Goal: Navigation & Orientation: Find specific page/section

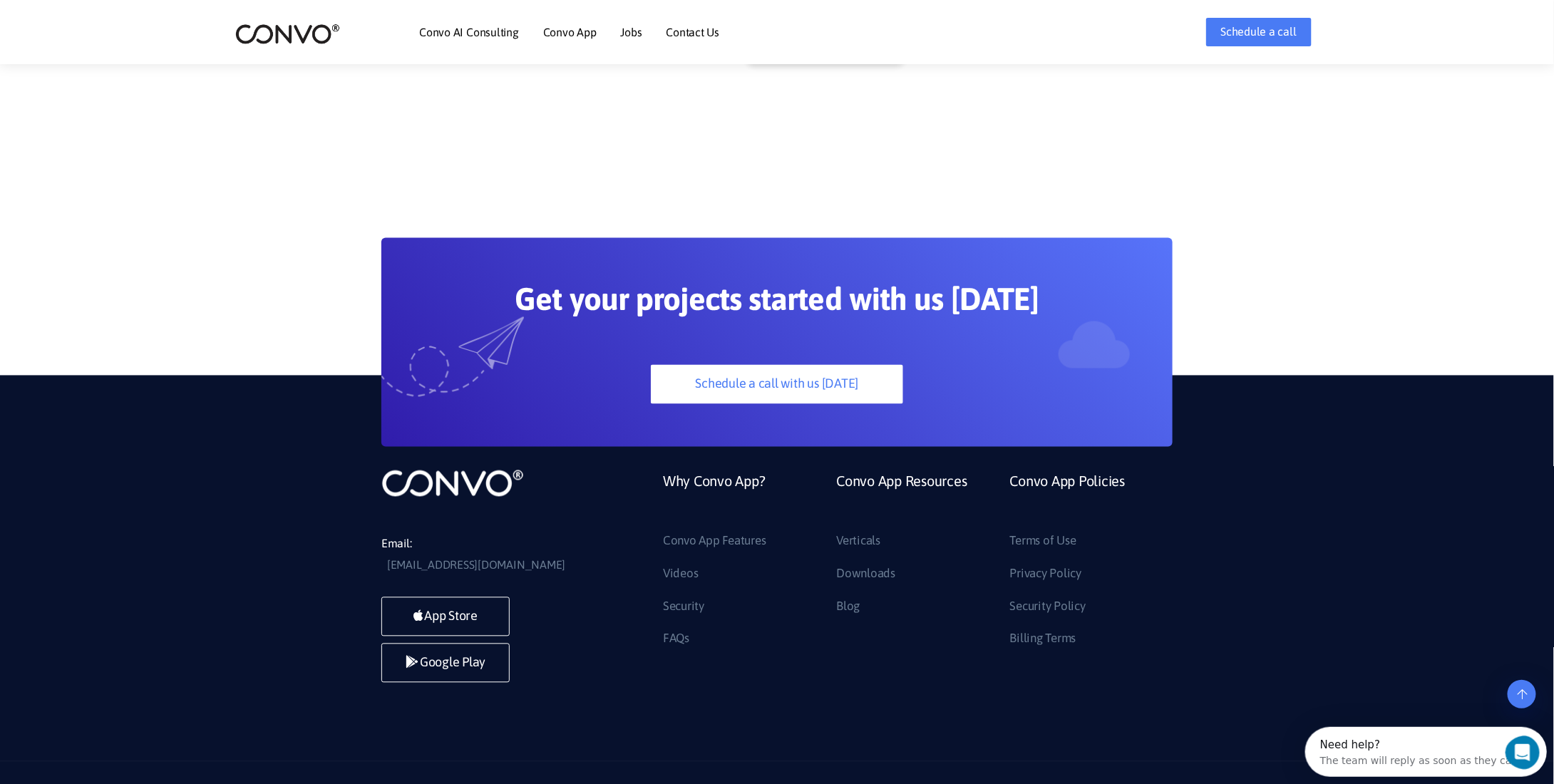
scroll to position [3882, 0]
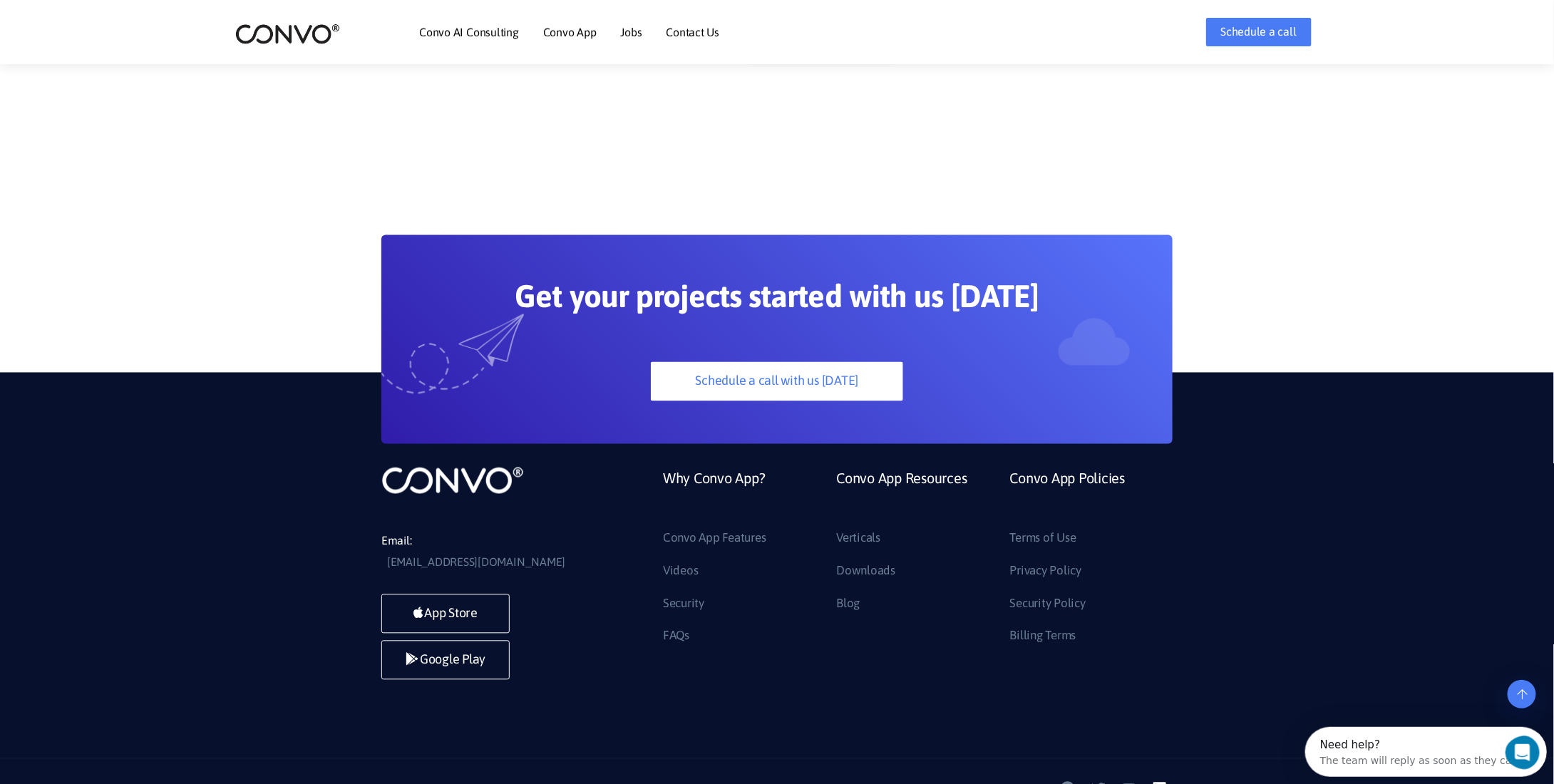
click at [1166, 782] on icon at bounding box center [1159, 788] width 13 height 13
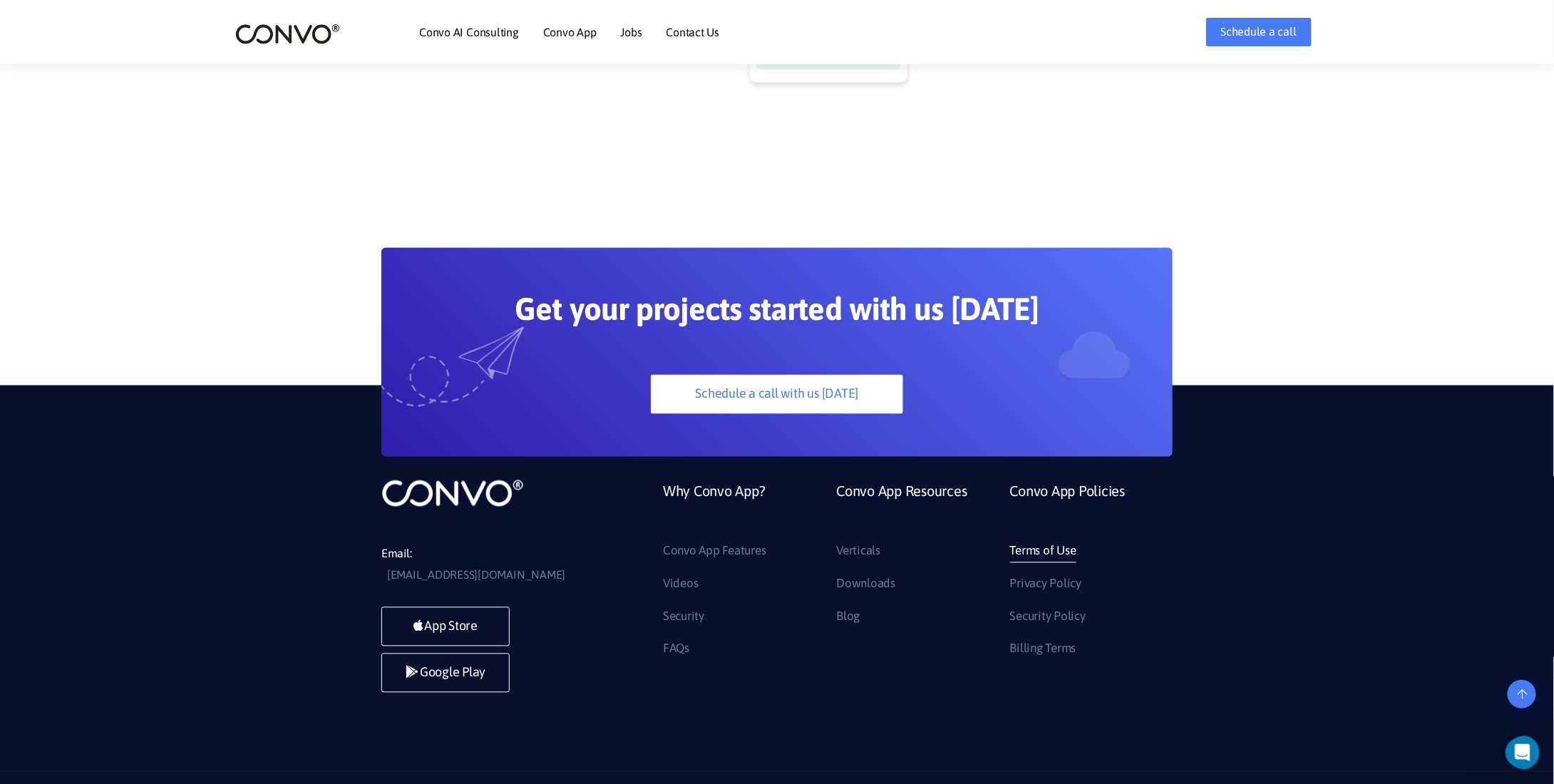
click at [1035, 540] on link "Terms of Use" at bounding box center [1042, 551] width 66 height 23
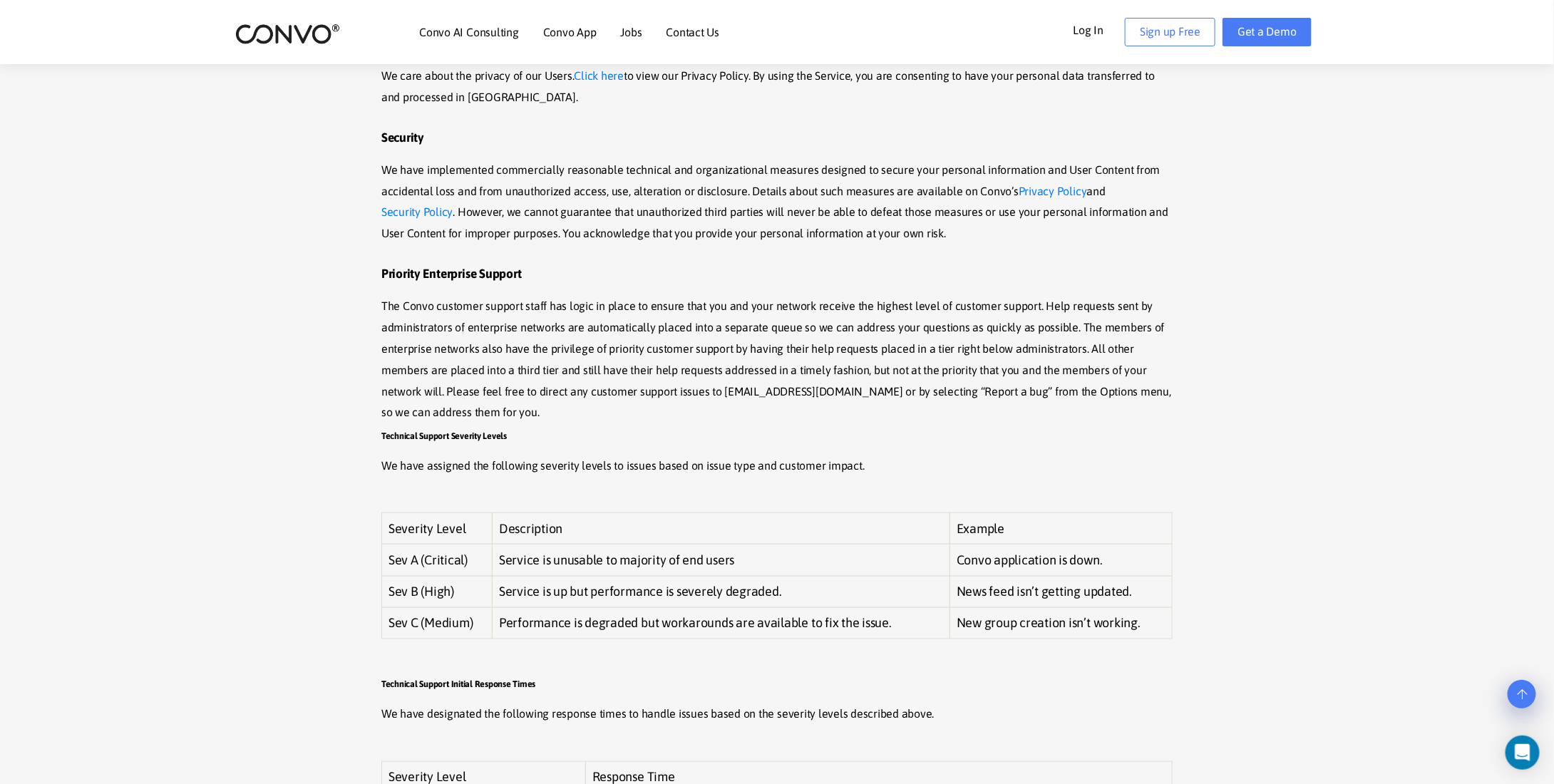
scroll to position [3349, 0]
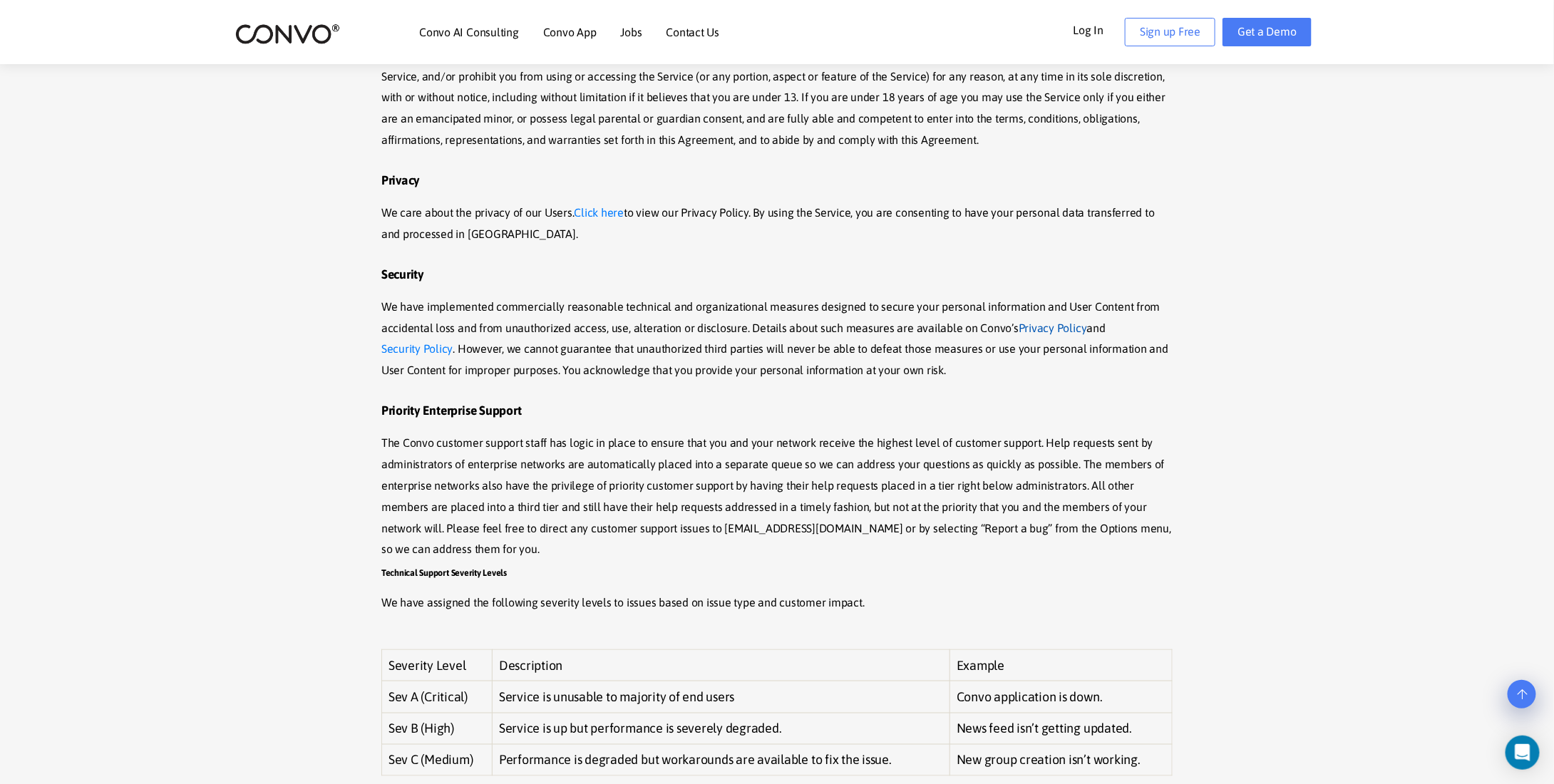
click at [1047, 318] on link "Privacy Policy" at bounding box center [1052, 328] width 69 height 21
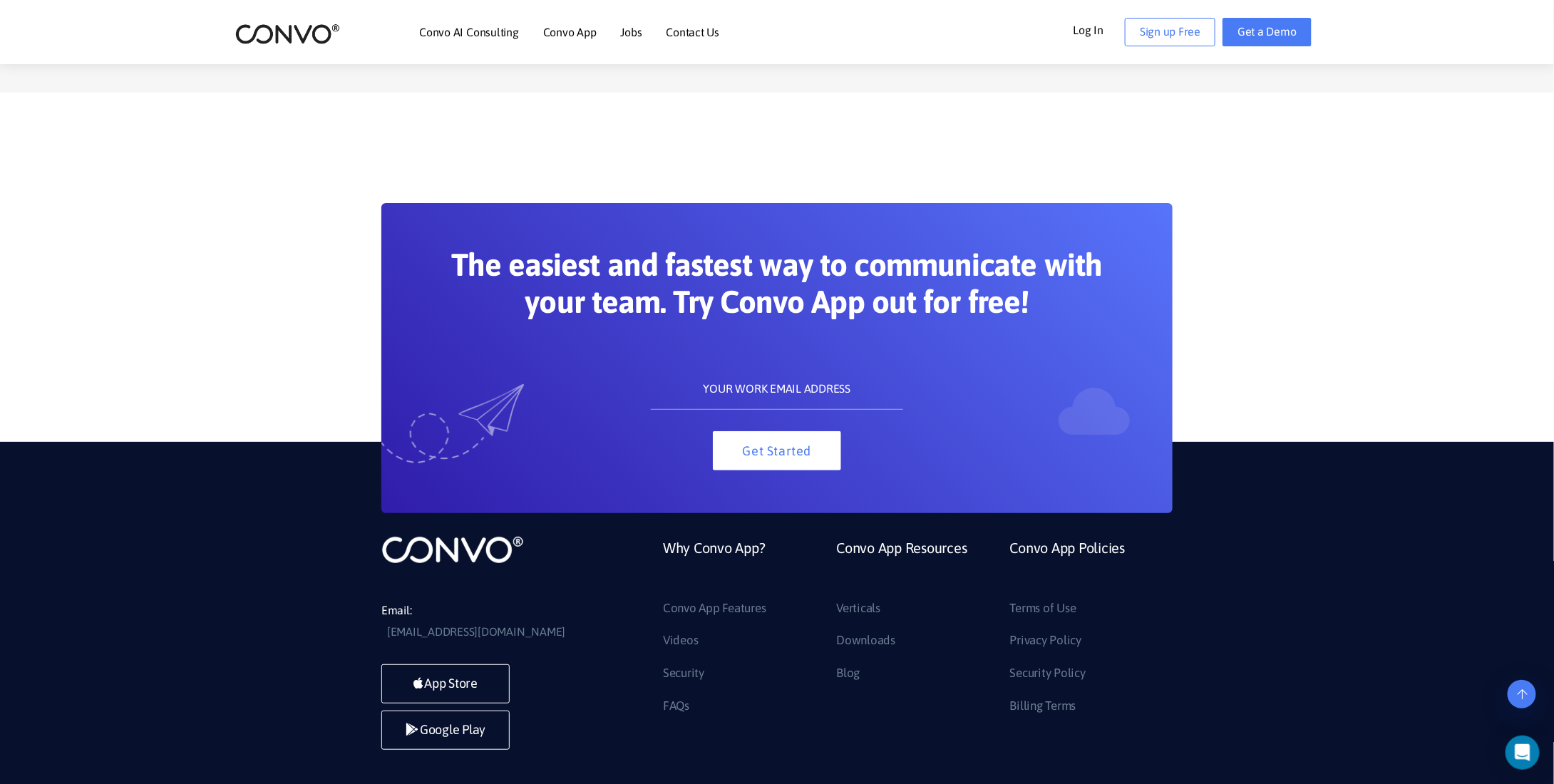
scroll to position [5418, 0]
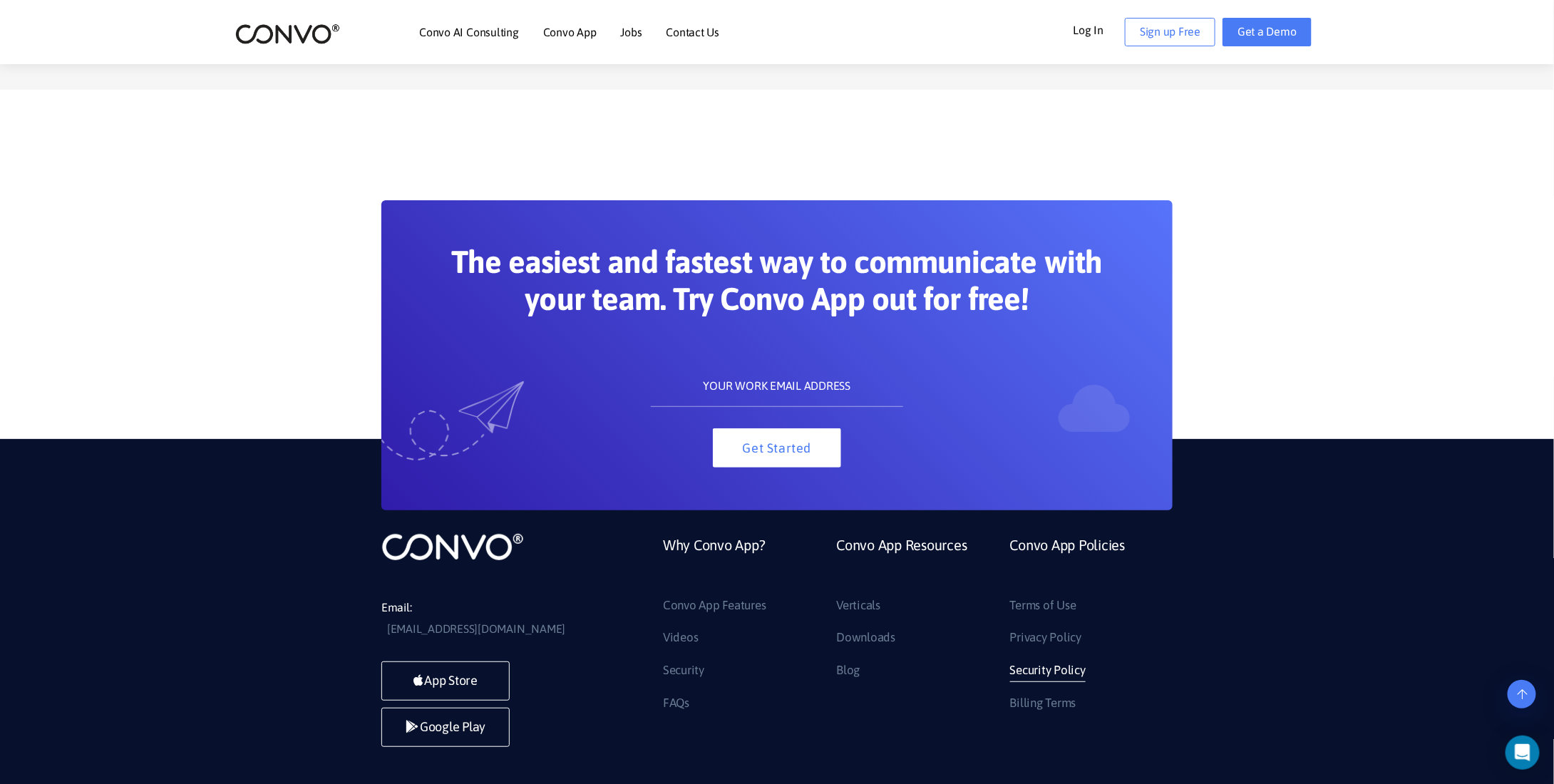
click at [1034, 659] on link "Security Policy" at bounding box center [1047, 670] width 75 height 23
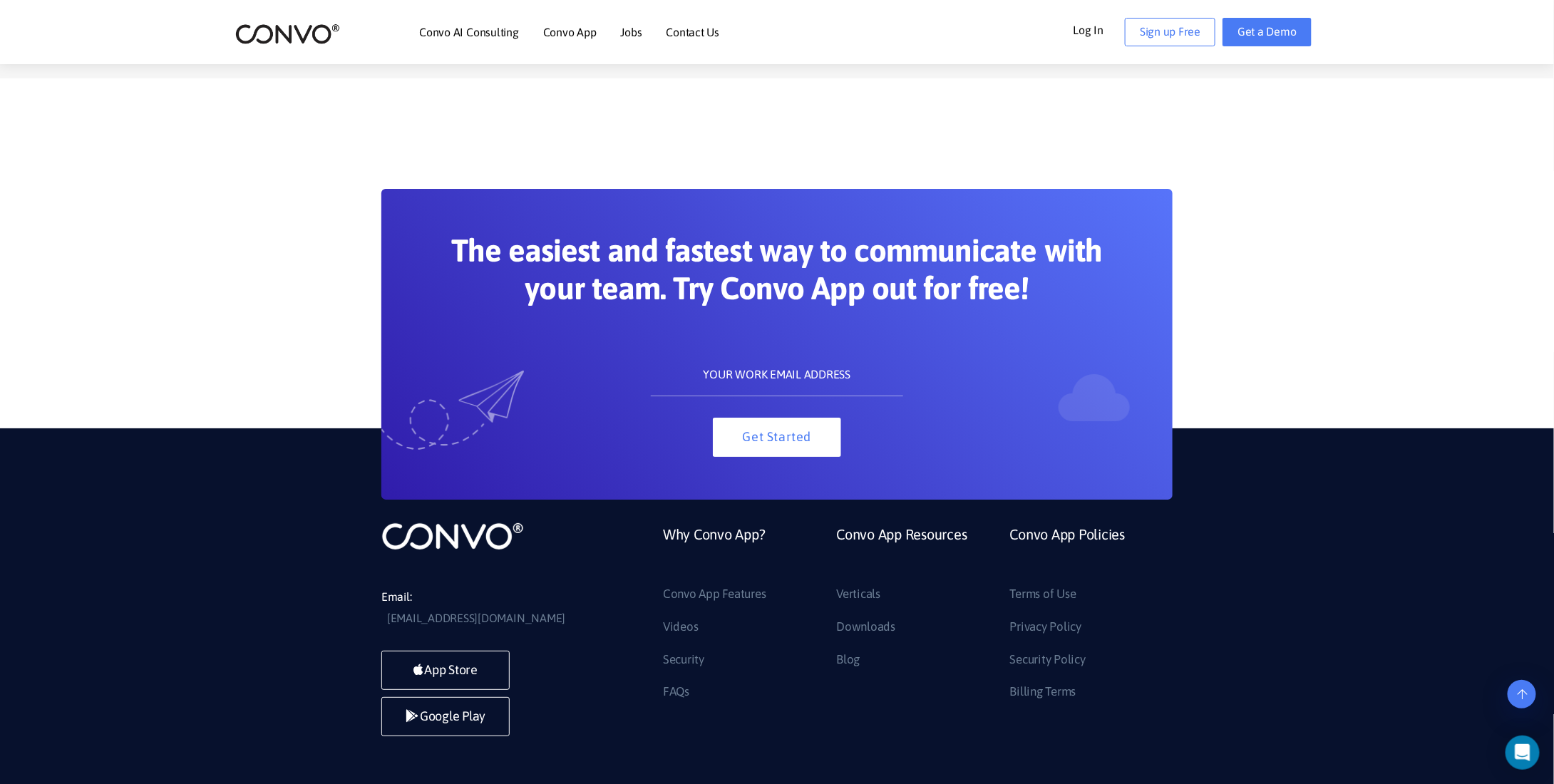
scroll to position [2619, 0]
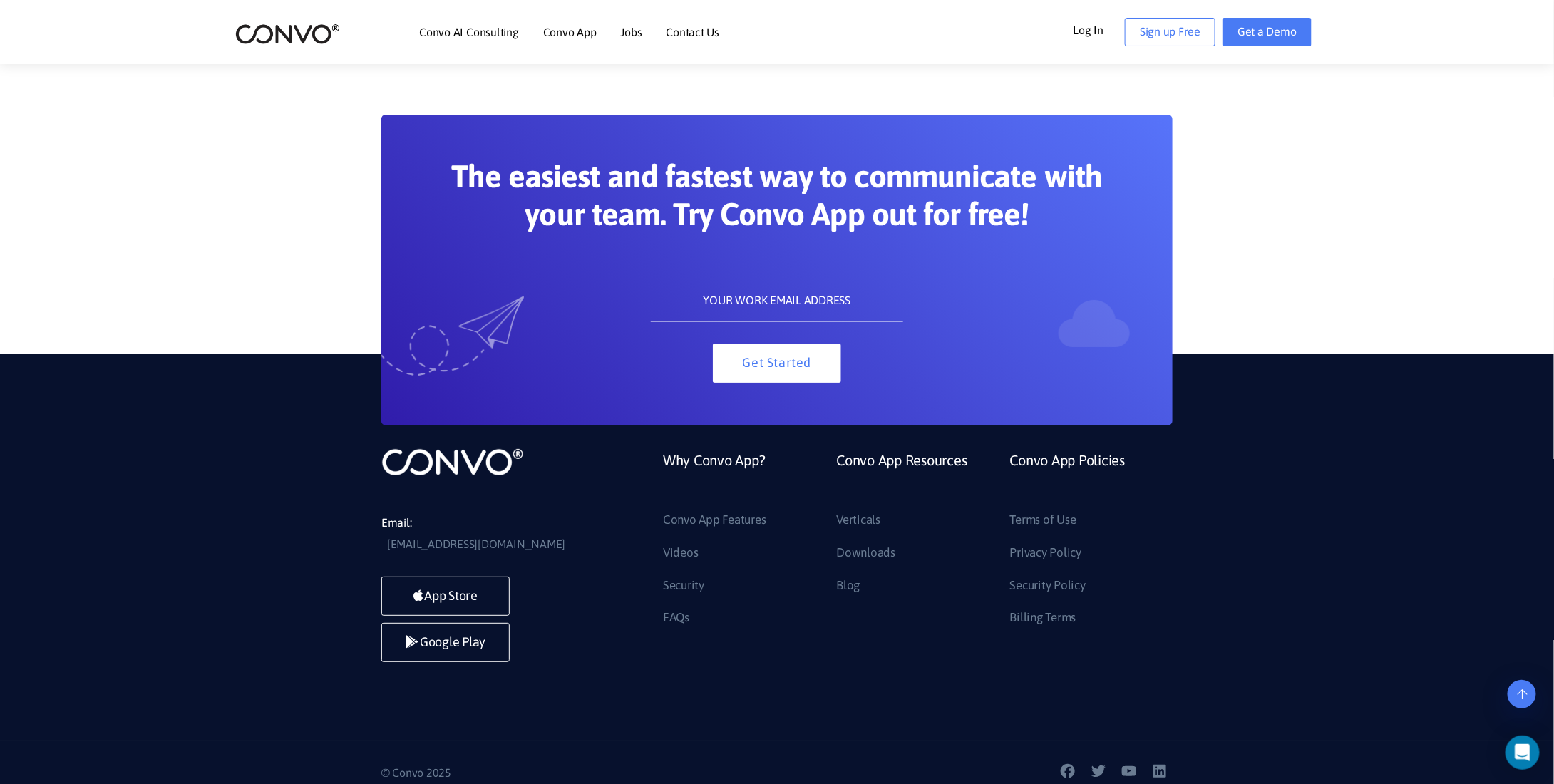
drag, startPoint x: 455, startPoint y: 749, endPoint x: 392, endPoint y: 752, distance: 63.1
click at [392, 762] on p "© Convo 2025" at bounding box center [574, 772] width 385 height 21
copy p "Convo 2025"
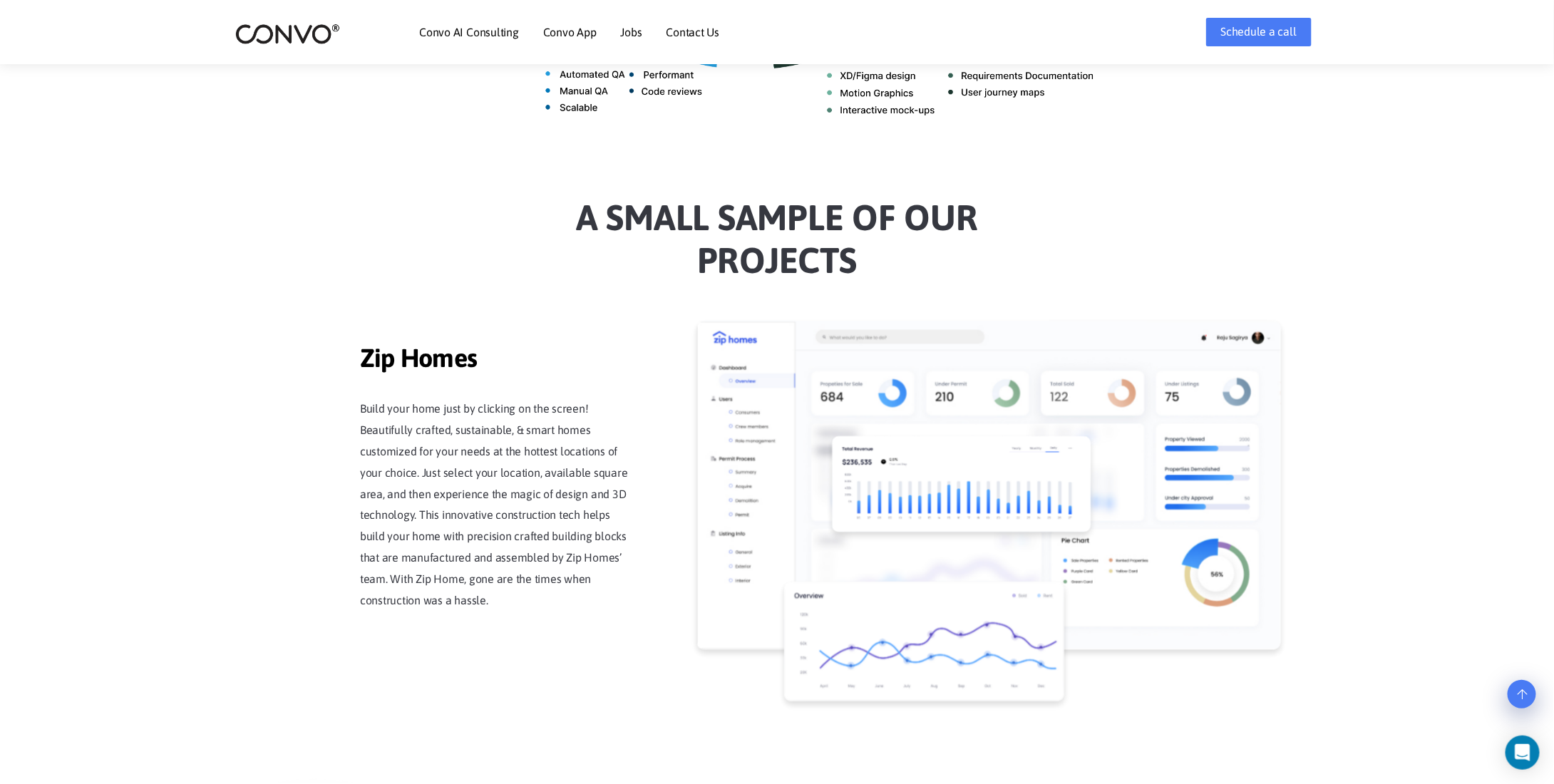
scroll to position [1069, 0]
